Goal: Transaction & Acquisition: Purchase product/service

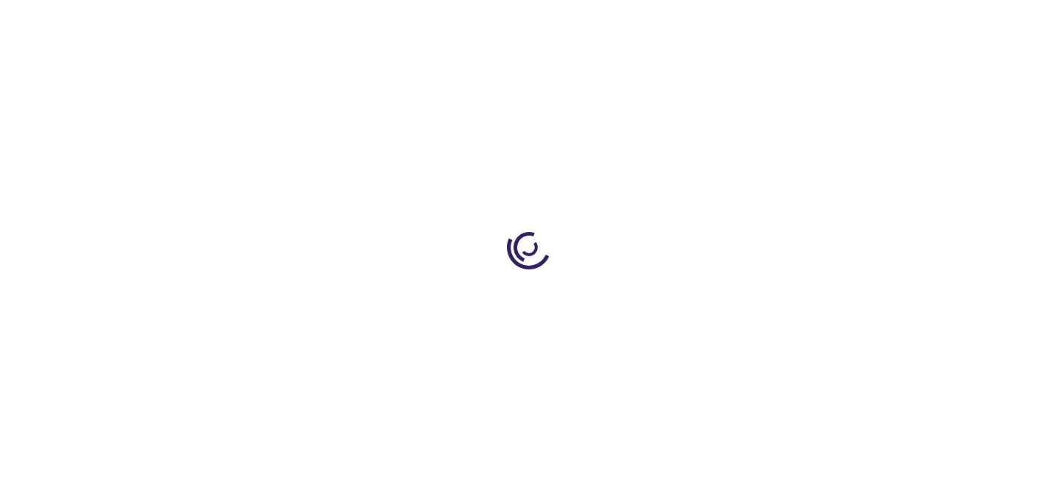
type input "0"
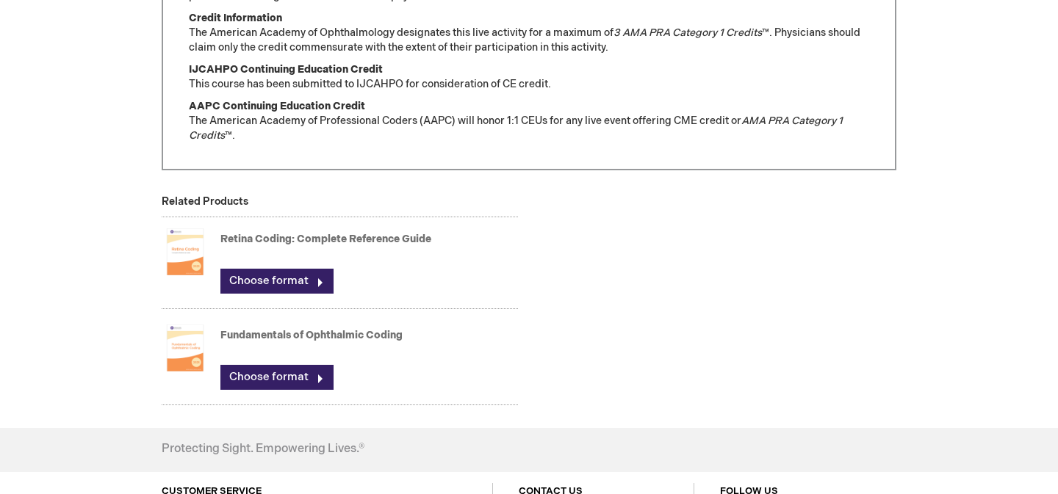
scroll to position [1157, 0]
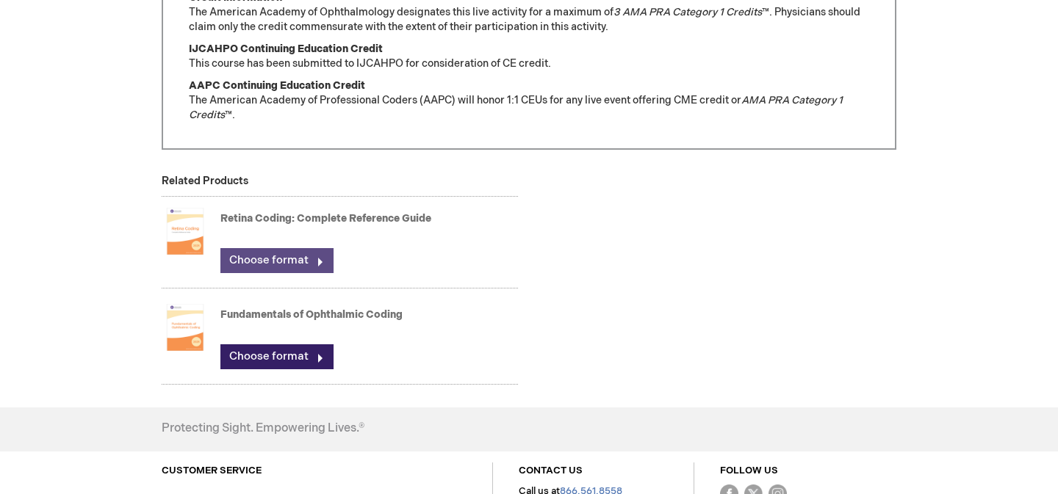
click at [261, 248] on link "Choose format" at bounding box center [276, 260] width 113 height 25
